Goal: Task Accomplishment & Management: Use online tool/utility

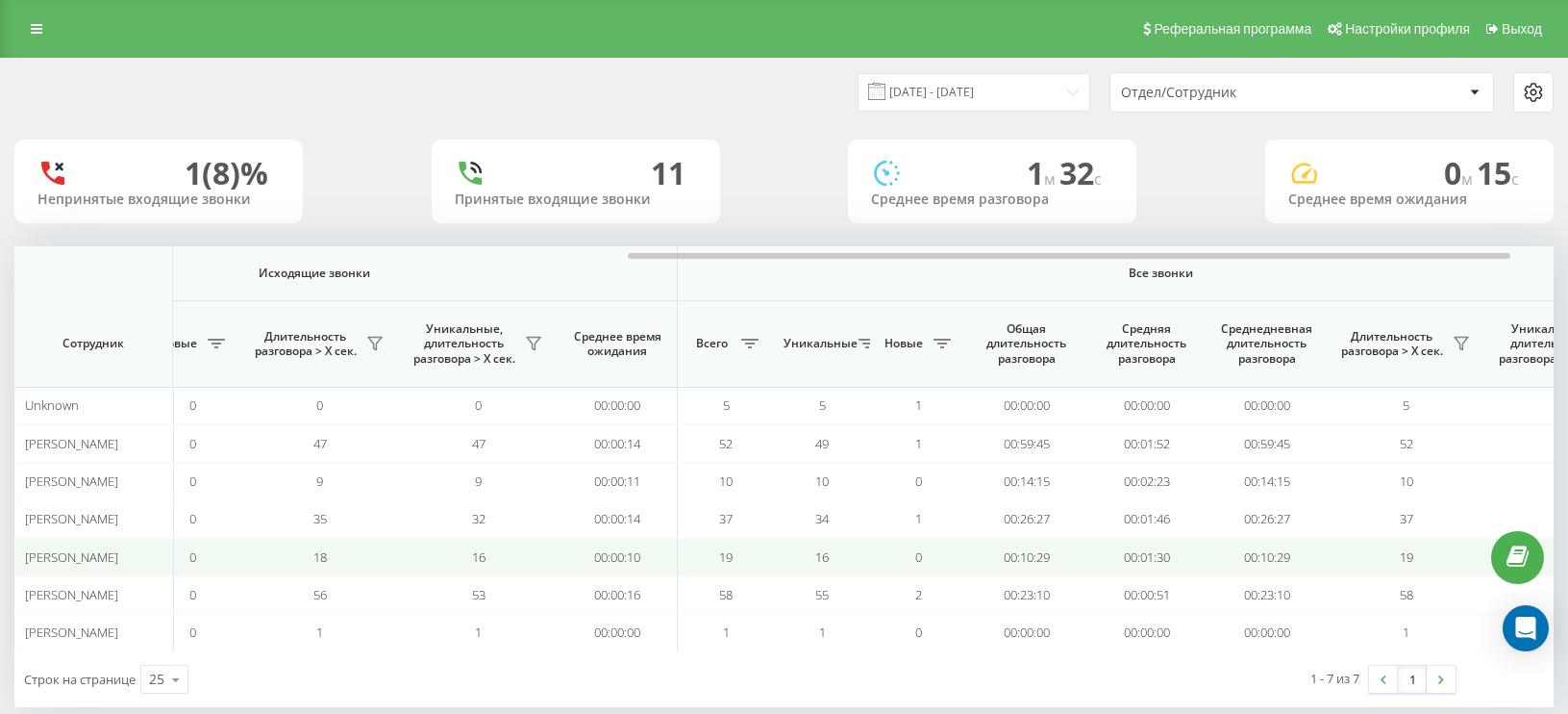
scroll to position [0, 1059]
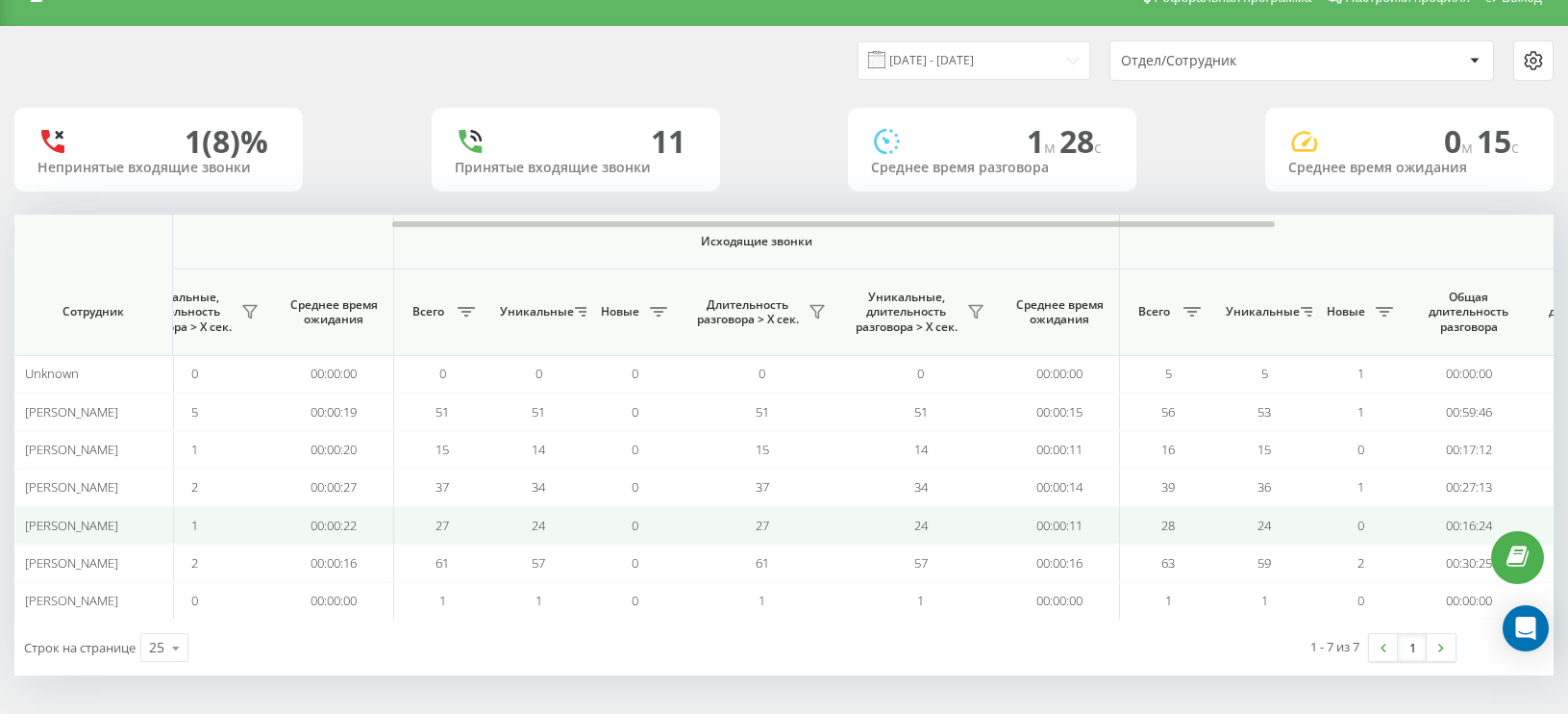
scroll to position [0, 480]
